Goal: Information Seeking & Learning: Learn about a topic

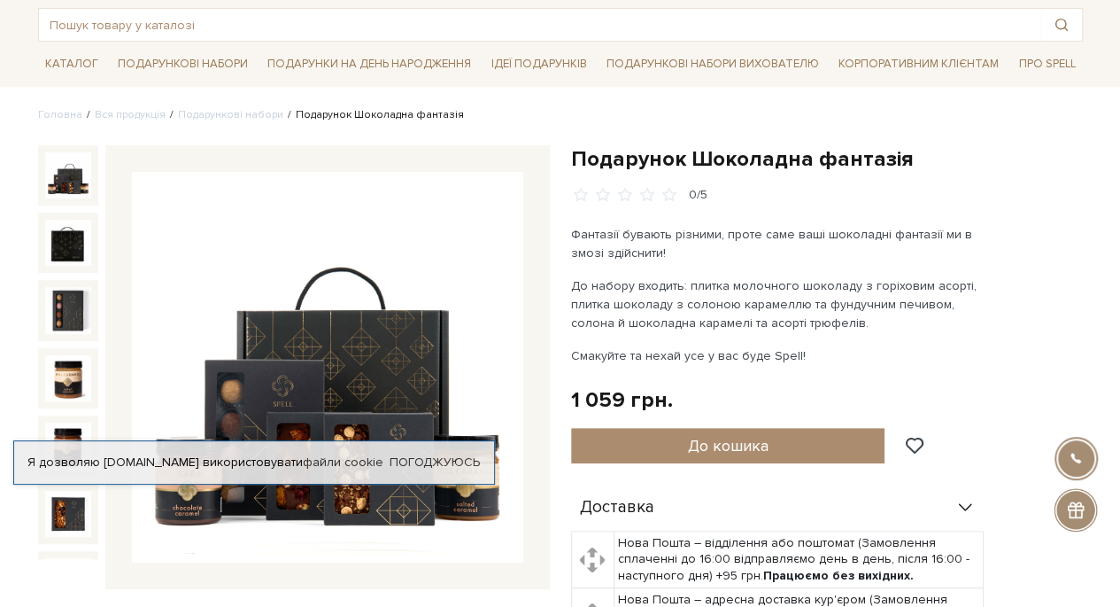
scroll to position [177, 0]
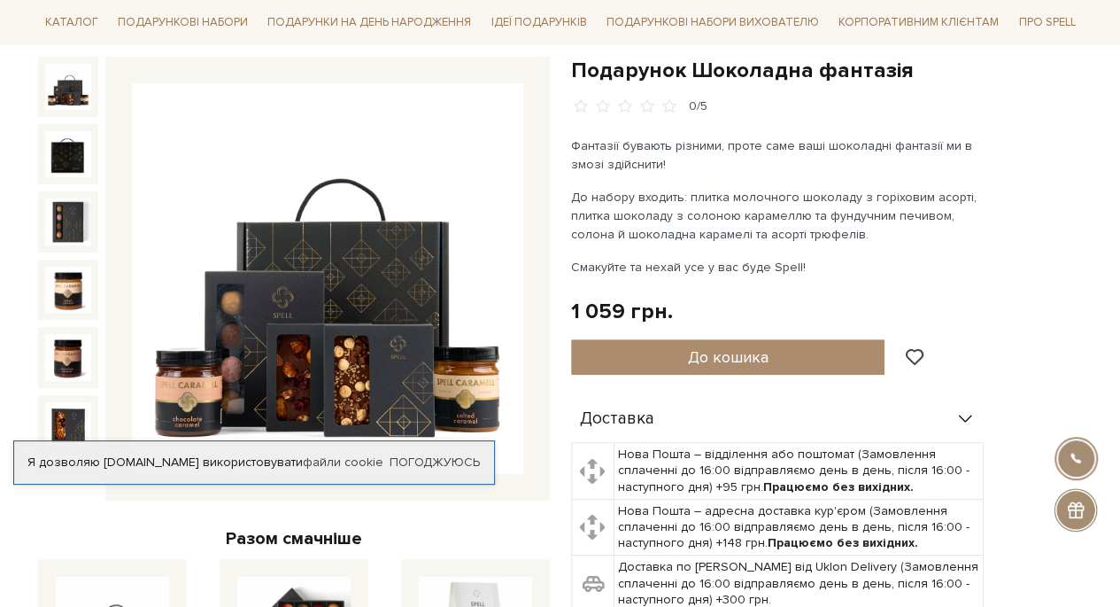
click at [271, 286] on img at bounding box center [327, 278] width 391 height 391
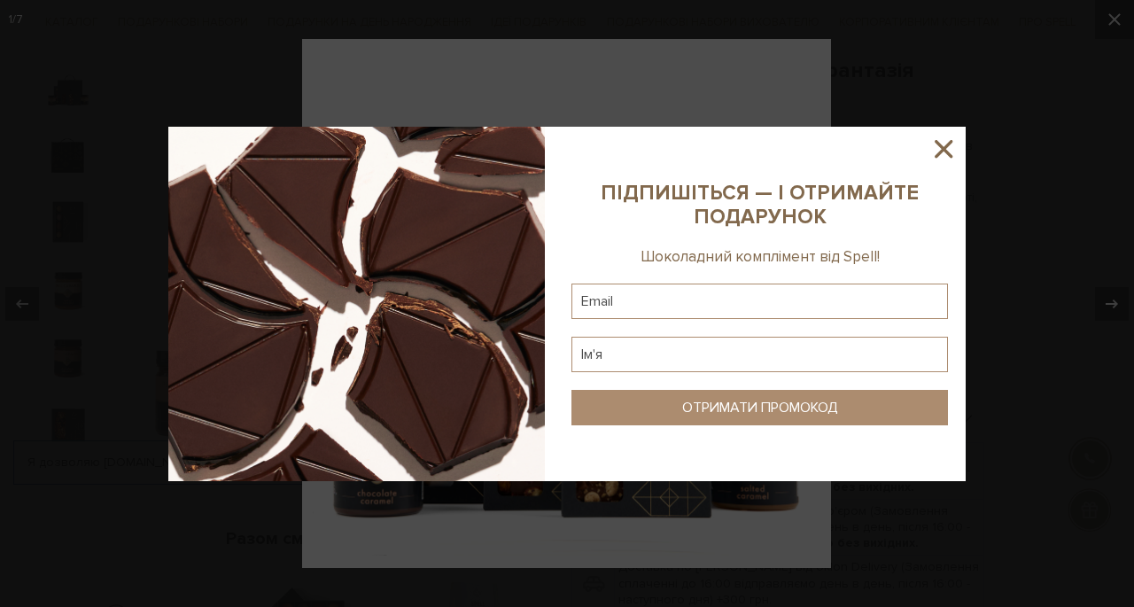
click at [937, 143] on icon at bounding box center [943, 149] width 18 height 18
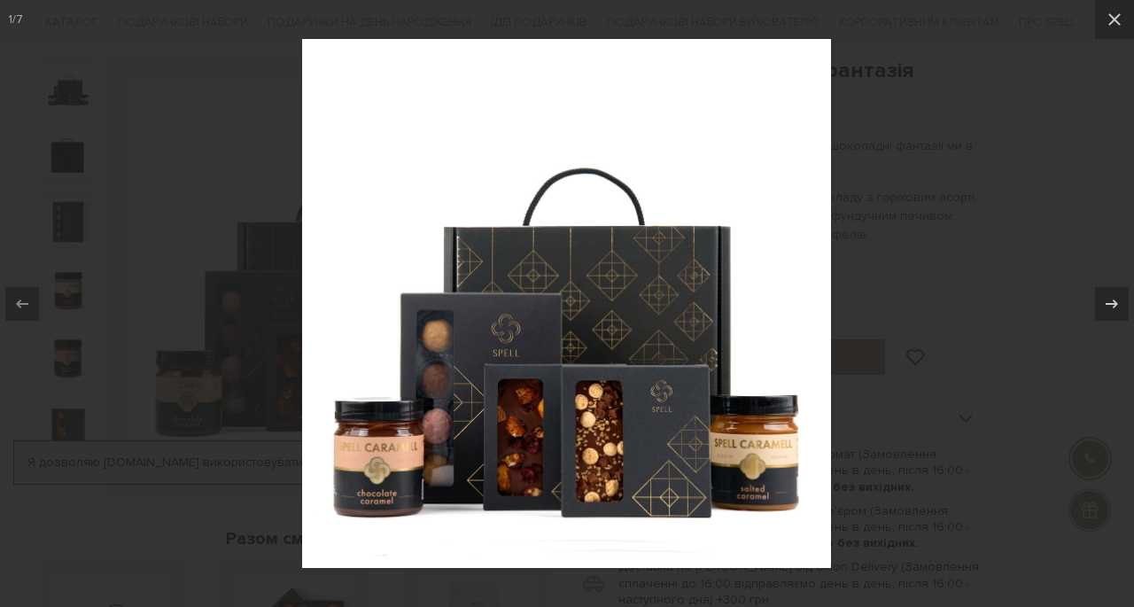
click at [446, 378] on img at bounding box center [566, 303] width 529 height 529
click at [918, 299] on div at bounding box center [567, 303] width 1134 height 607
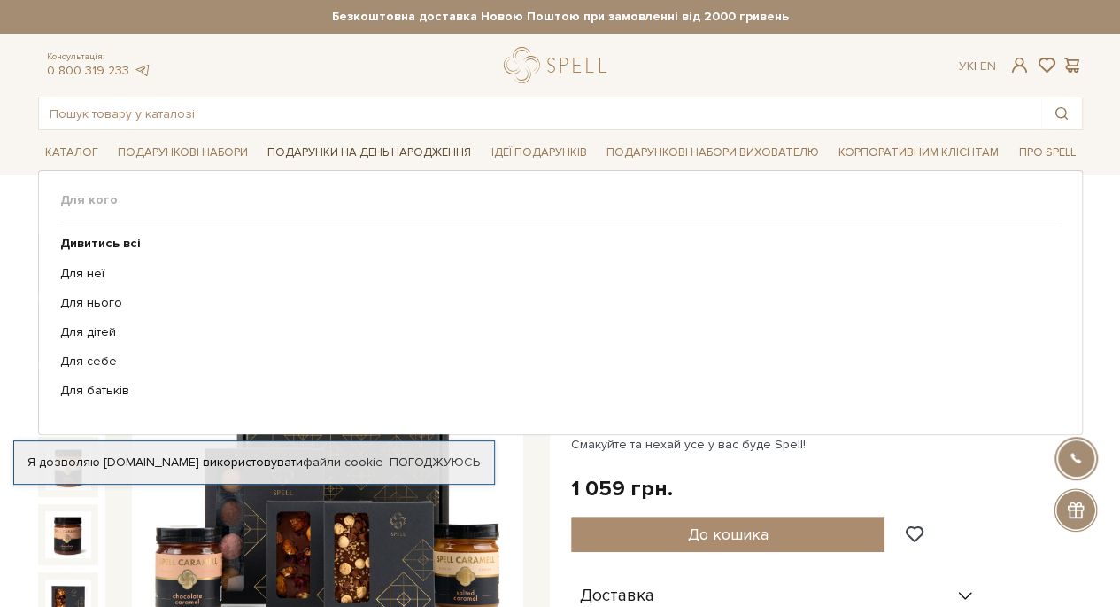
click at [443, 153] on link "Подарунки на День народження" at bounding box center [369, 152] width 218 height 27
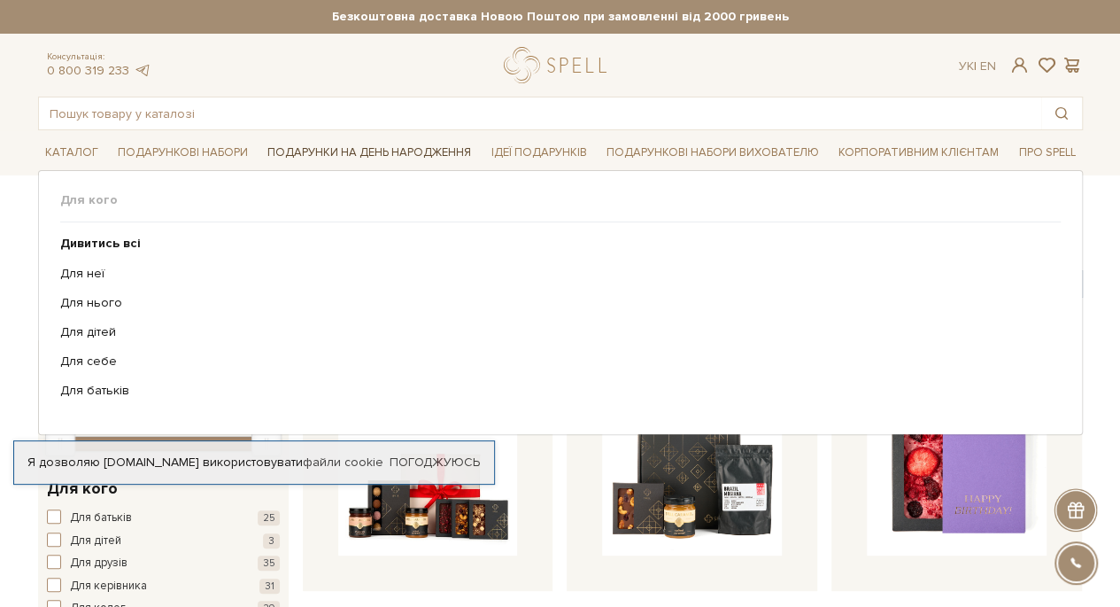
click at [345, 151] on link "Подарунки на День народження" at bounding box center [369, 152] width 218 height 27
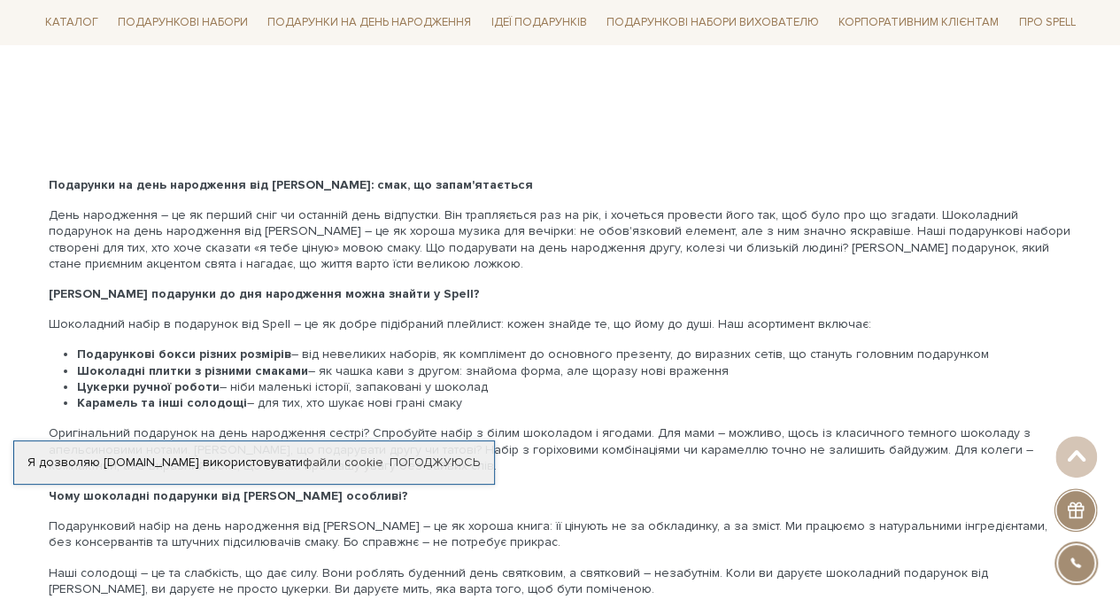
scroll to position [2569, 0]
